Goal: Task Accomplishment & Management: Manage account settings

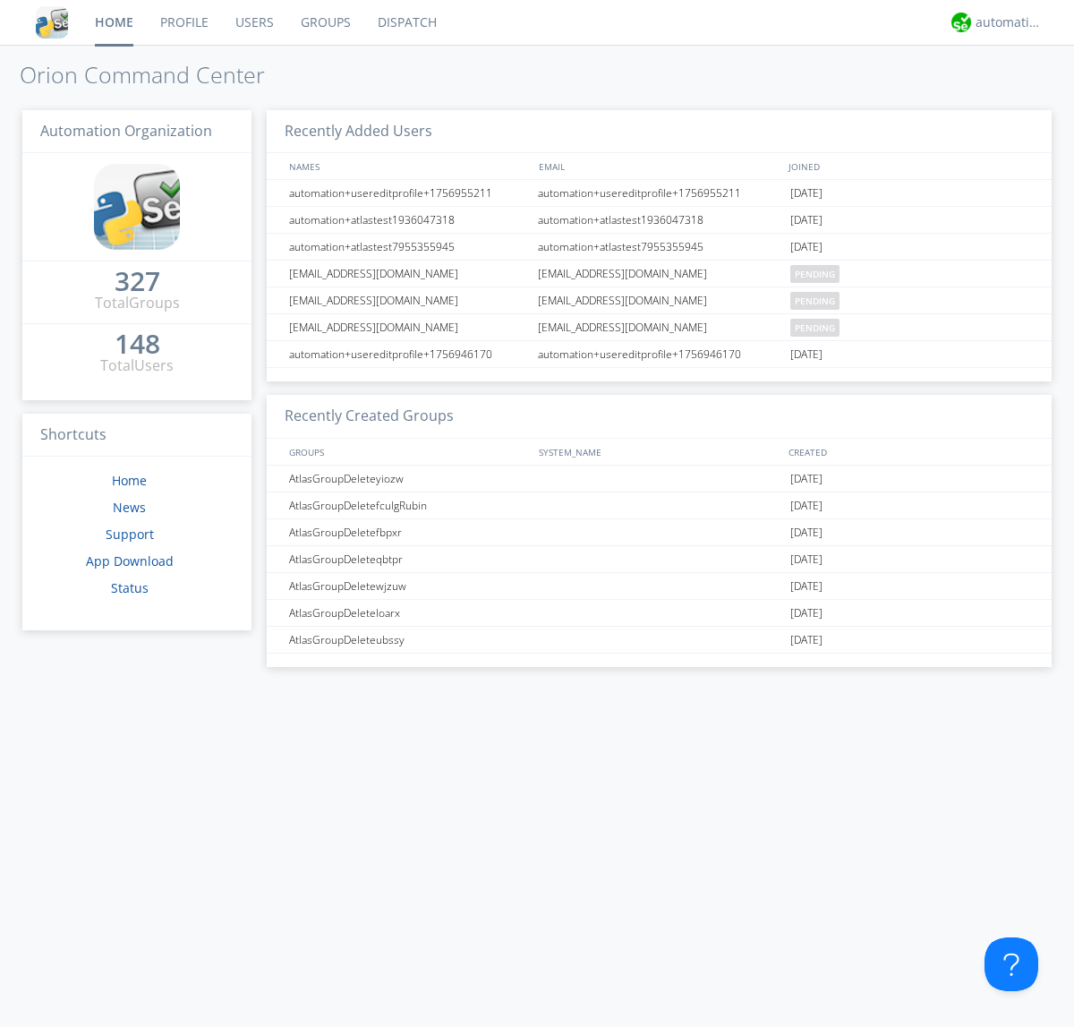
click at [324, 22] on link "Groups" at bounding box center [325, 22] width 77 height 45
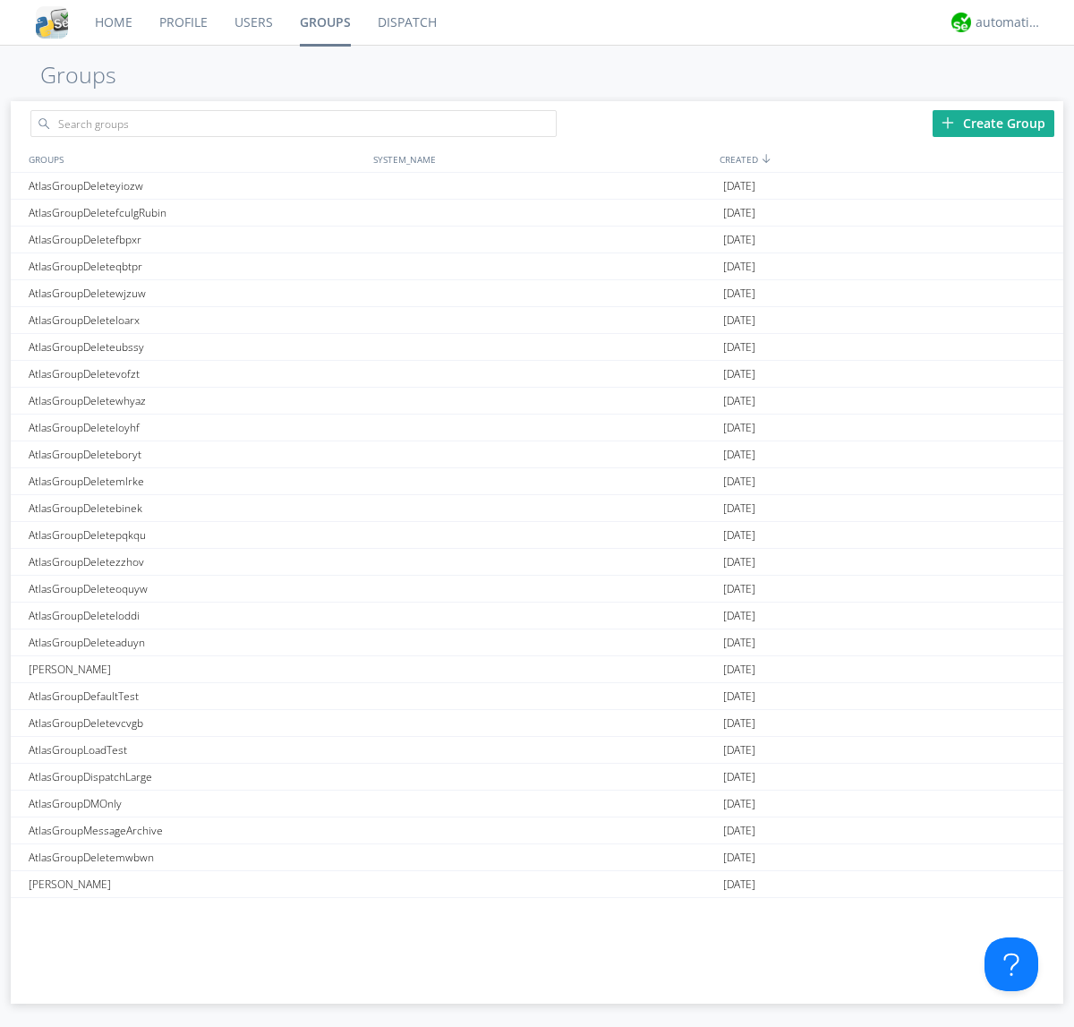
click at [324, 22] on link "Groups" at bounding box center [325, 22] width 78 height 45
click at [994, 123] on div "Create Group" at bounding box center [994, 123] width 122 height 27
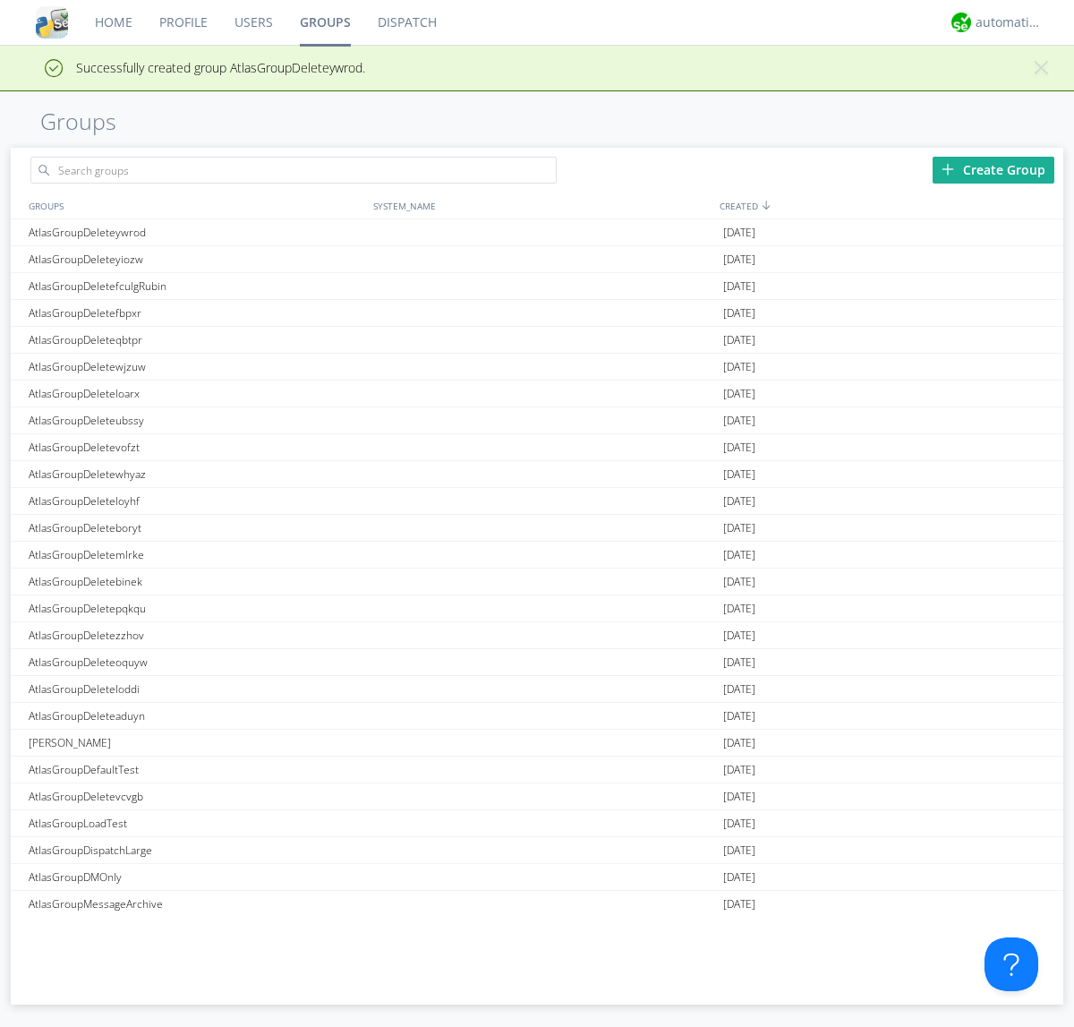
click at [324, 22] on link "Groups" at bounding box center [325, 22] width 78 height 45
type input "AtlasGroupDeleteywrod"
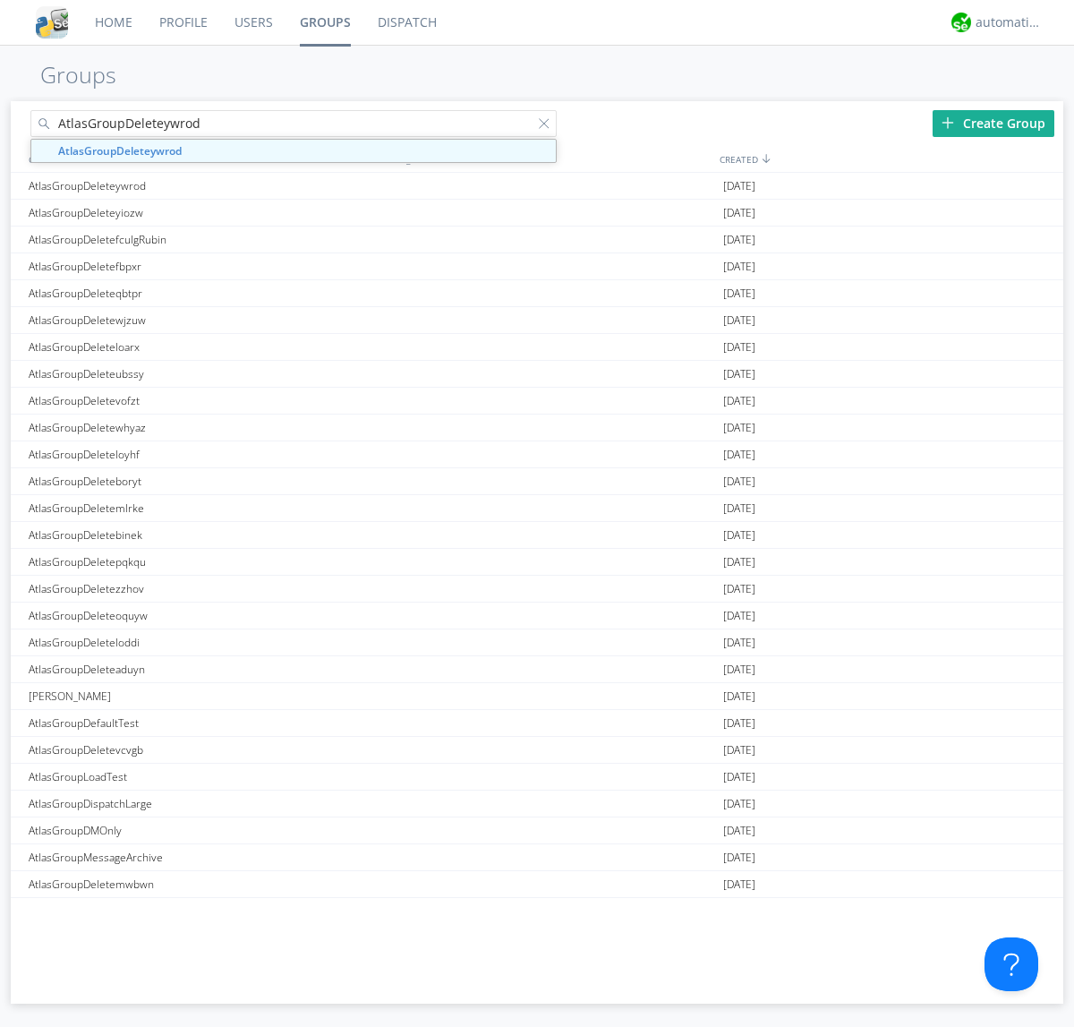
click at [252, 22] on link "Users" at bounding box center [253, 22] width 65 height 45
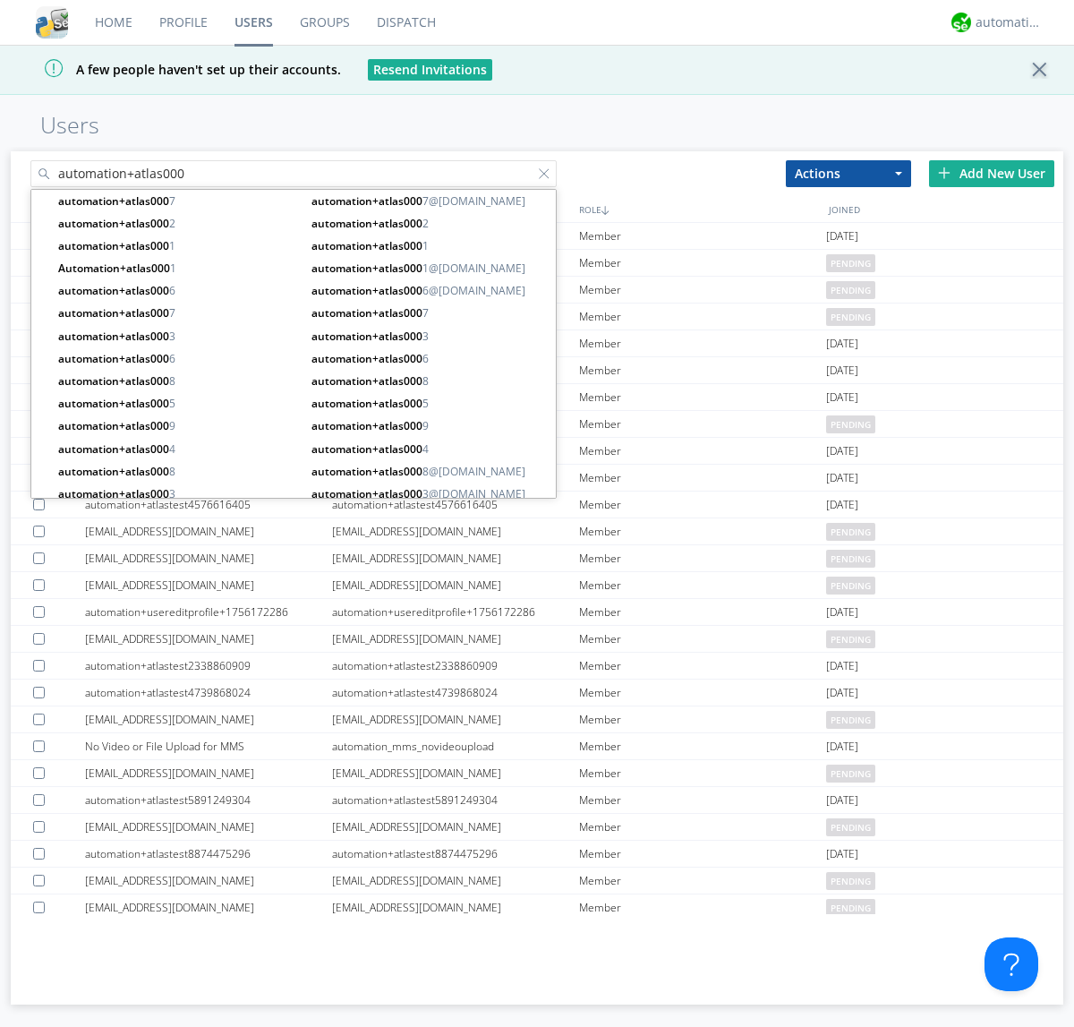
type input "automation+atlas000"
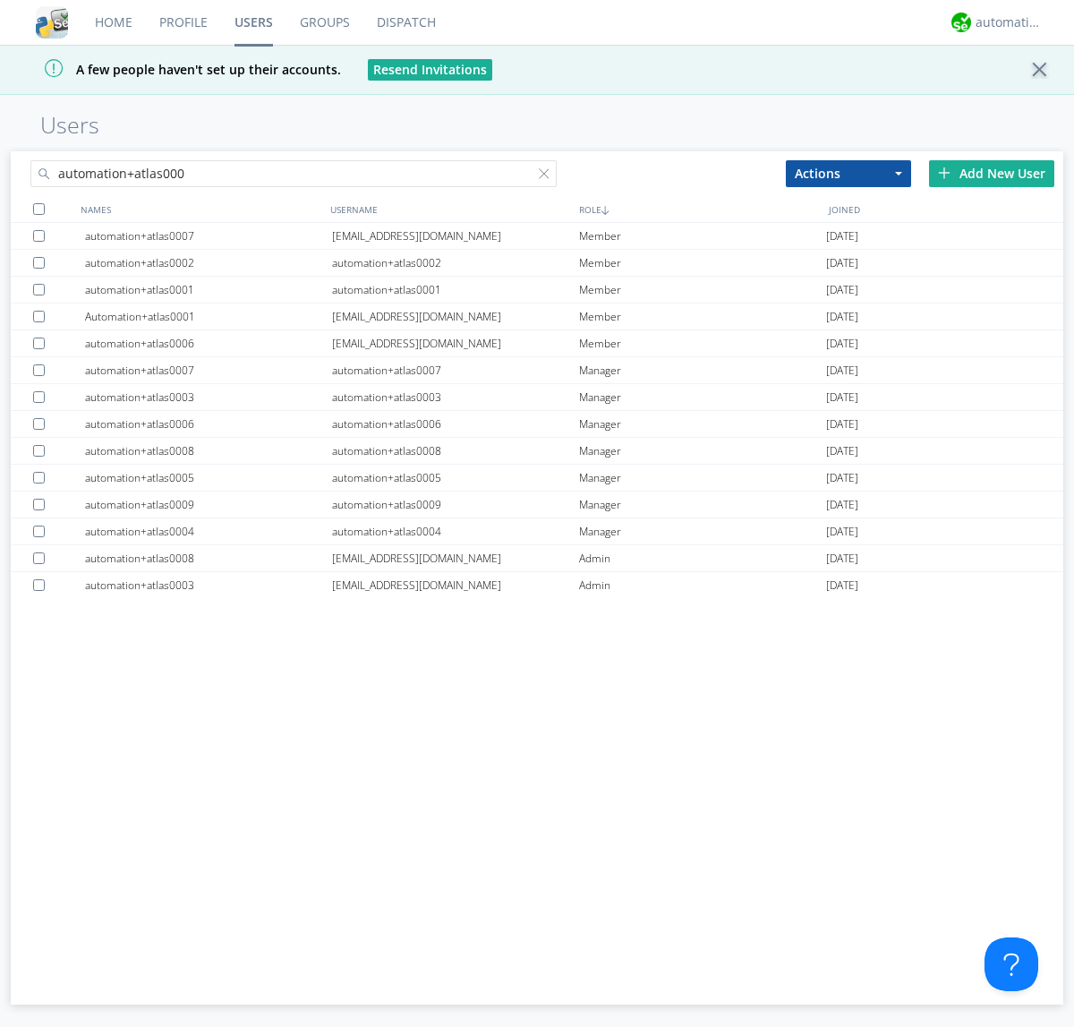
click at [38, 209] on div at bounding box center [39, 209] width 12 height 12
click at [849, 173] on button "Actions" at bounding box center [848, 173] width 125 height 27
click at [0, 0] on link "Add to Group" at bounding box center [0, 0] width 0 height 0
click at [253, 22] on link "Users" at bounding box center [253, 22] width 65 height 45
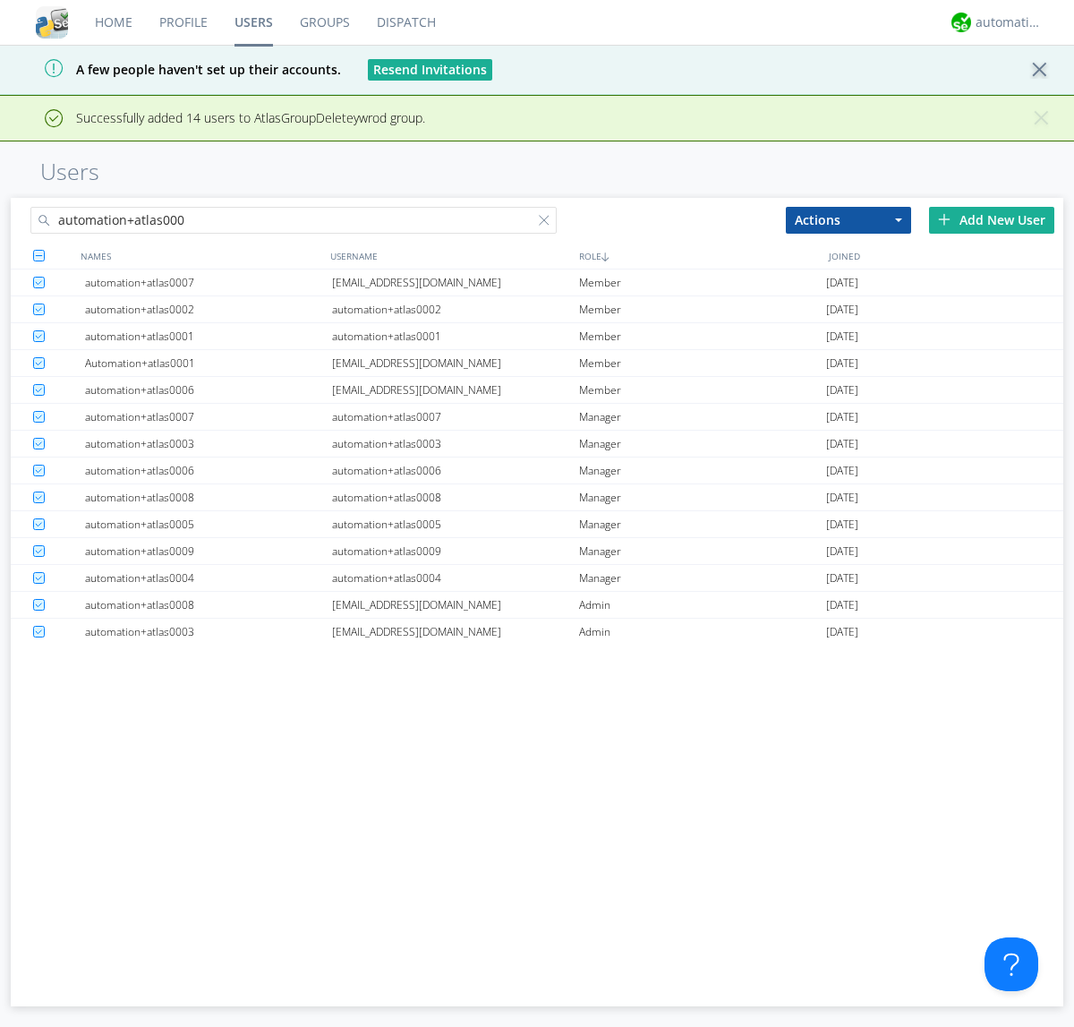
click at [548, 223] on div at bounding box center [548, 224] width 18 height 18
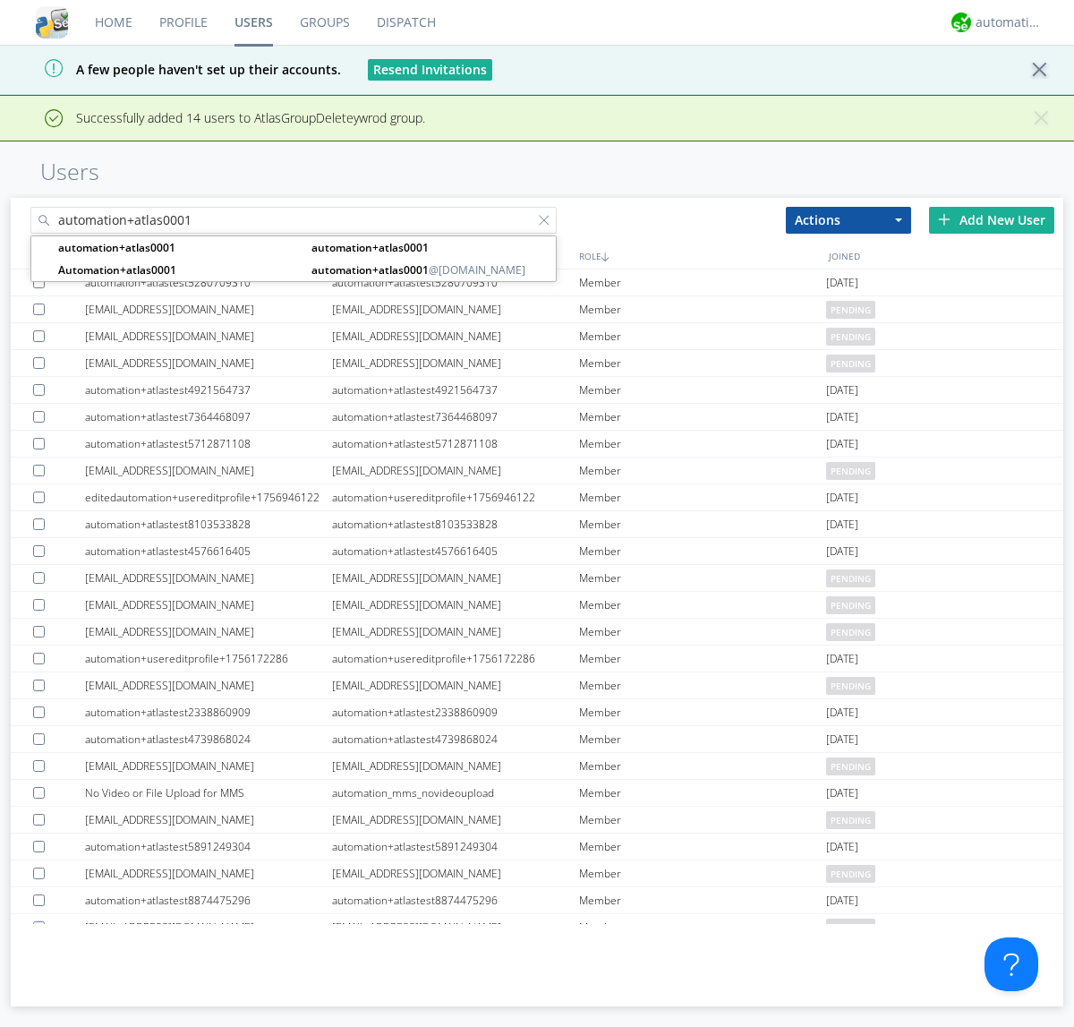
type input "automation+atlas0001"
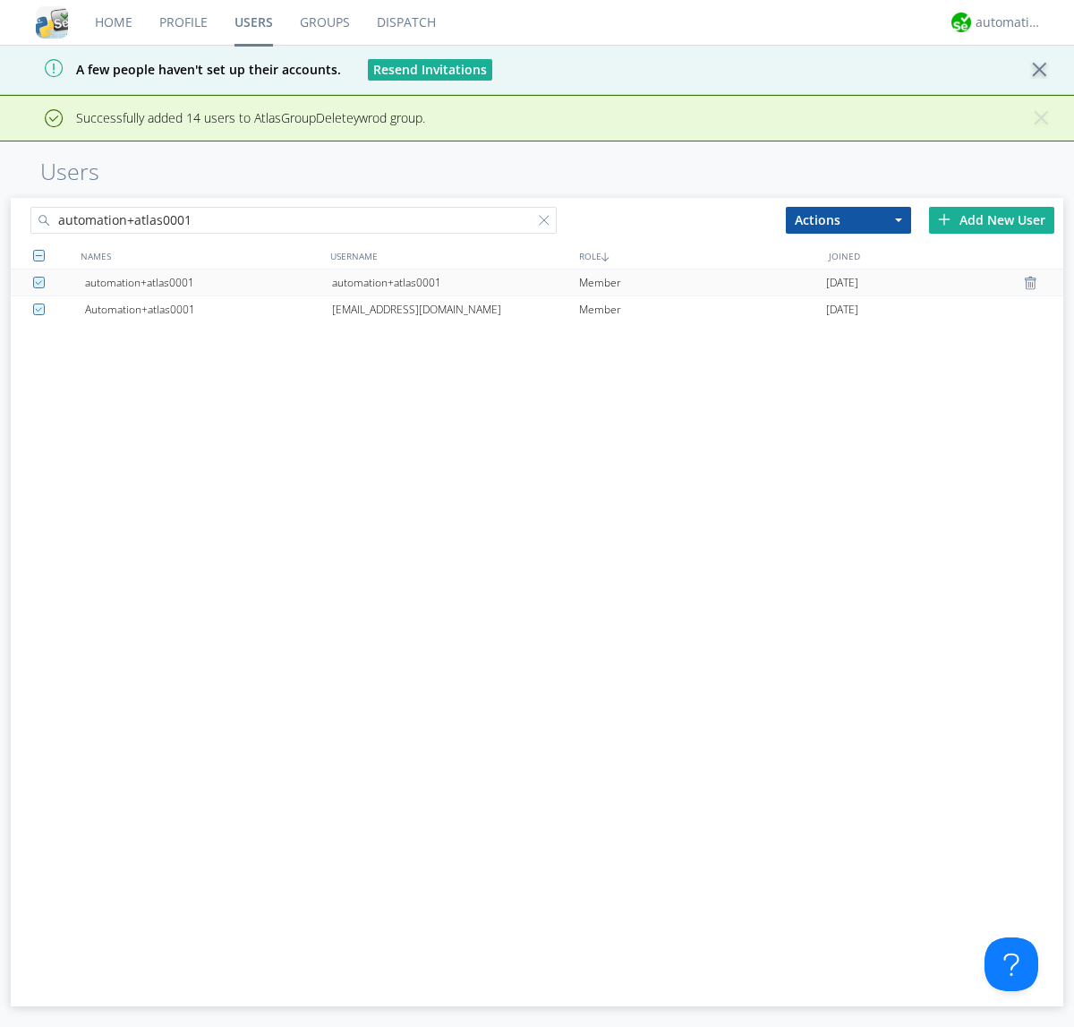
click at [455, 282] on div "automation+atlas0001" at bounding box center [455, 282] width 247 height 26
click at [323, 22] on link "Groups" at bounding box center [324, 22] width 77 height 45
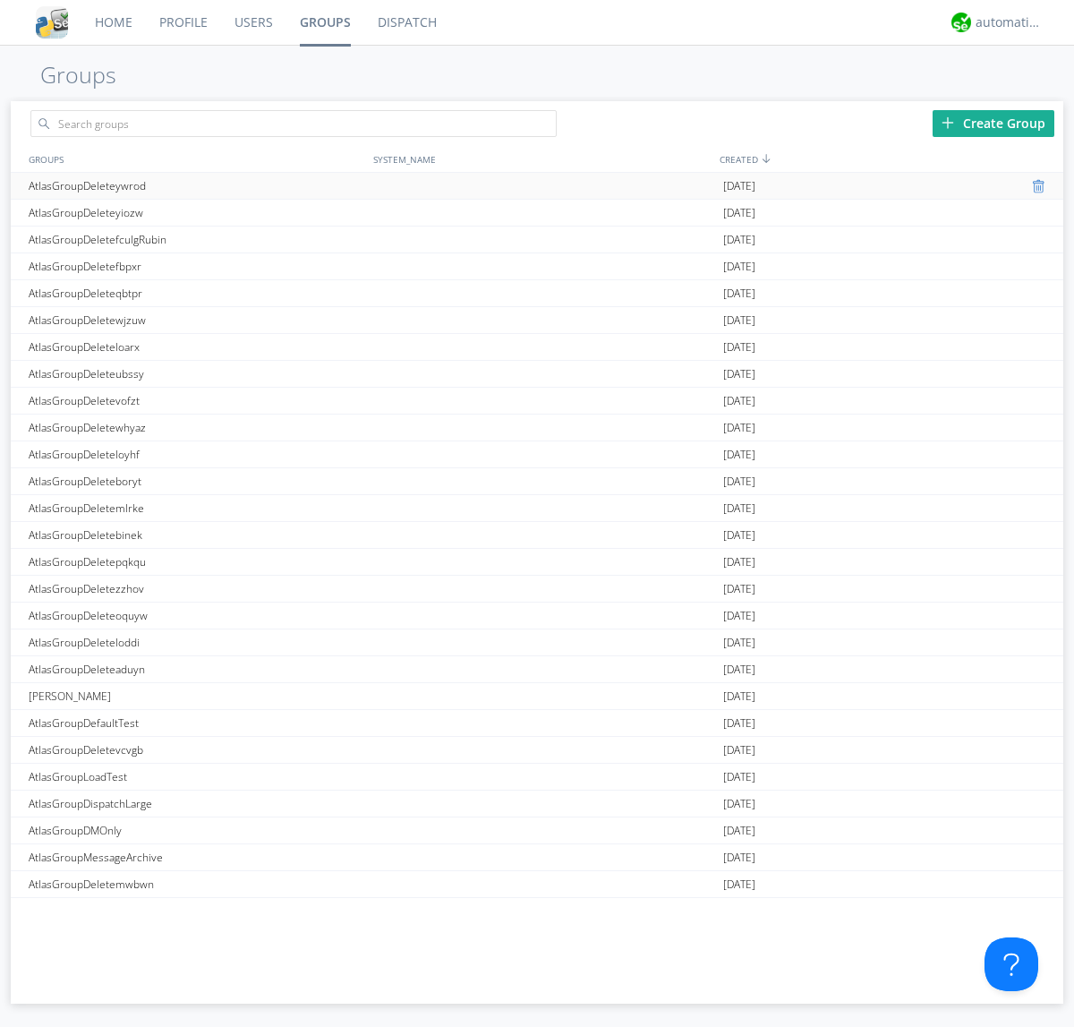
click at [1033, 186] on div at bounding box center [1041, 186] width 18 height 14
